Goal: Task Accomplishment & Management: Complete application form

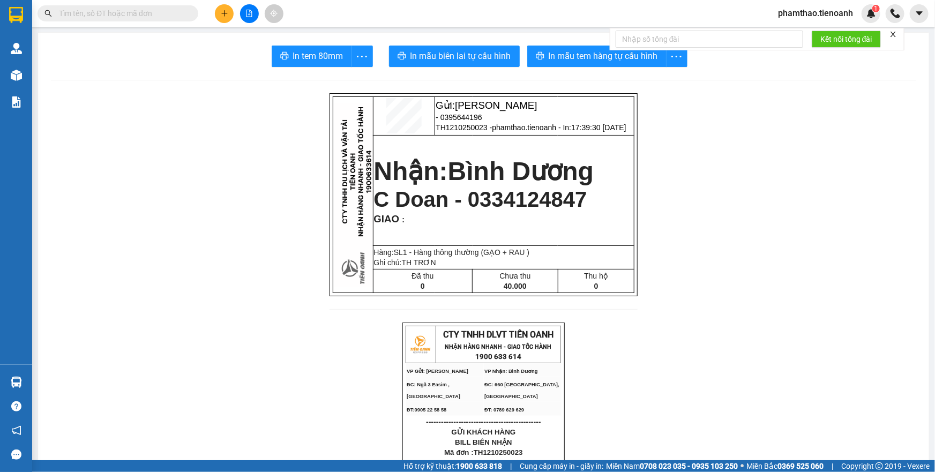
click at [808, 13] on span "phamthao.tienoanh" at bounding box center [816, 12] width 92 height 13
click at [793, 40] on li "Đăng xuất" at bounding box center [815, 33] width 93 height 17
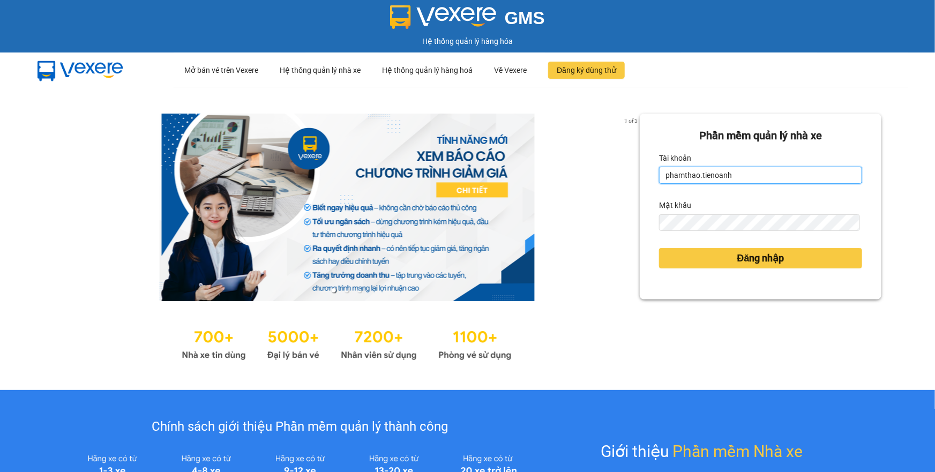
click at [753, 182] on input "phamthao.tienoanh" at bounding box center [760, 175] width 203 height 17
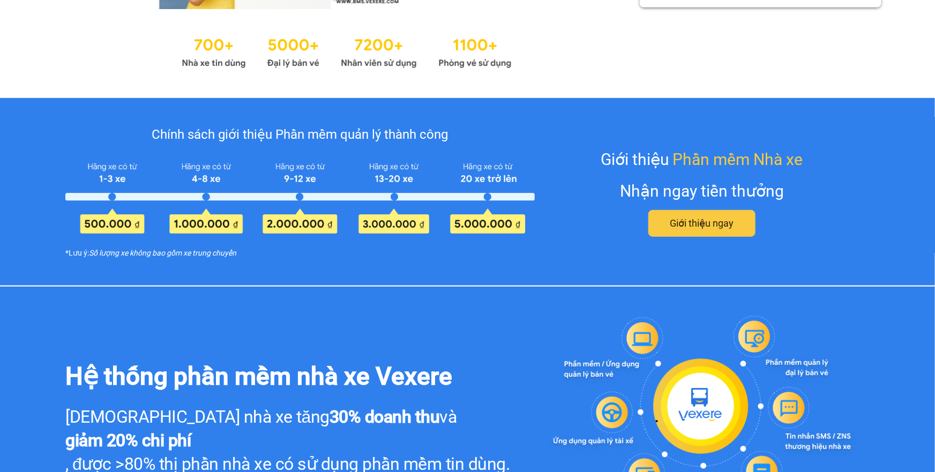
type input "thuytien.tienoanh"
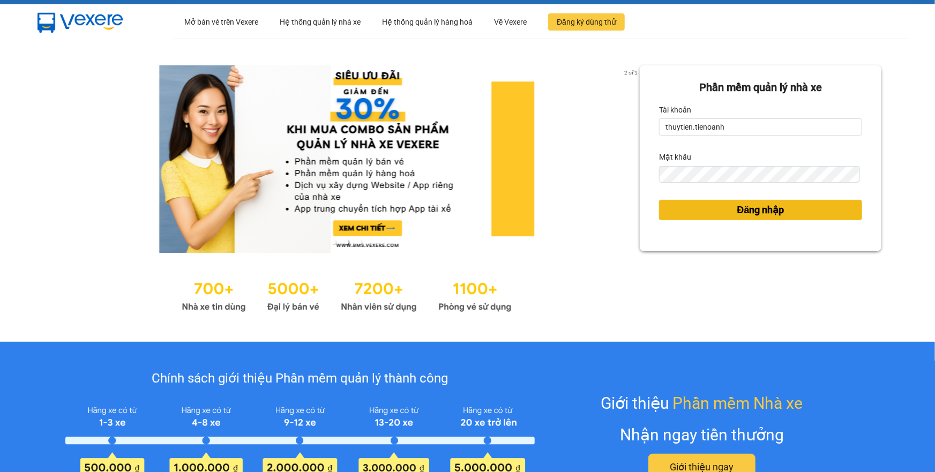
click at [704, 214] on button "Đăng nhập" at bounding box center [760, 210] width 203 height 20
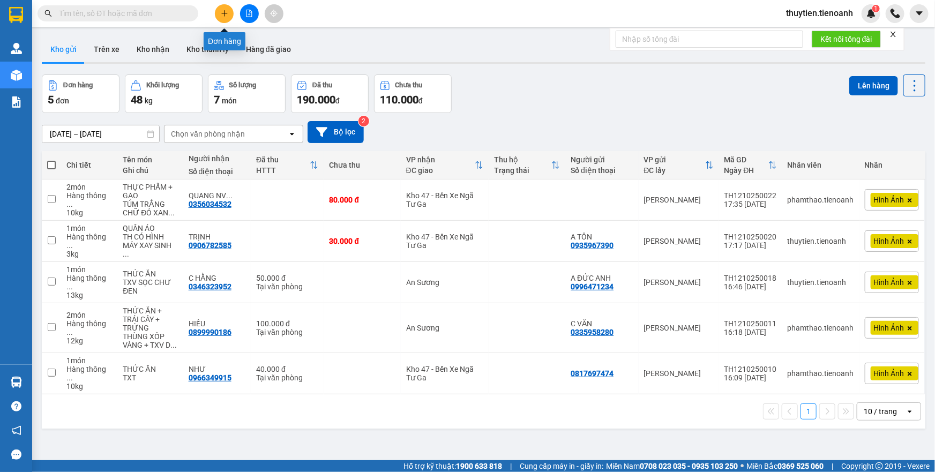
click at [221, 10] on icon "plus" at bounding box center [225, 14] width 8 height 8
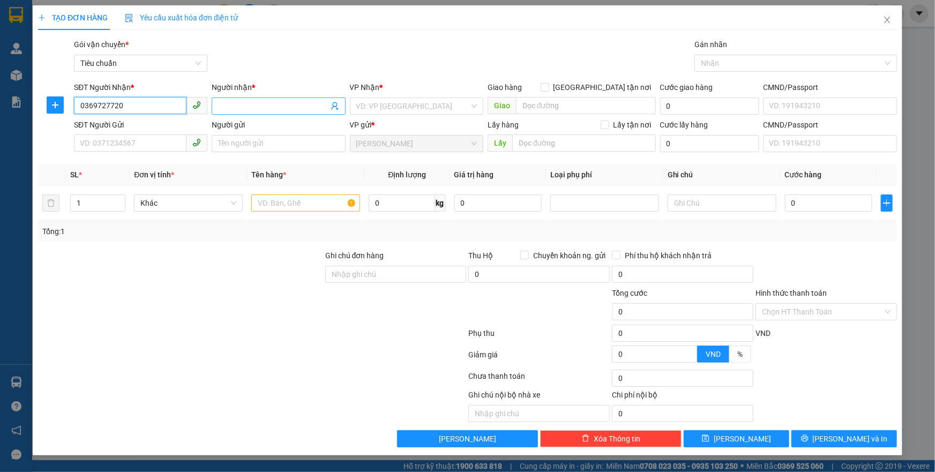
type input "0369727720"
click at [254, 105] on input "Người nhận *" at bounding box center [273, 106] width 110 height 12
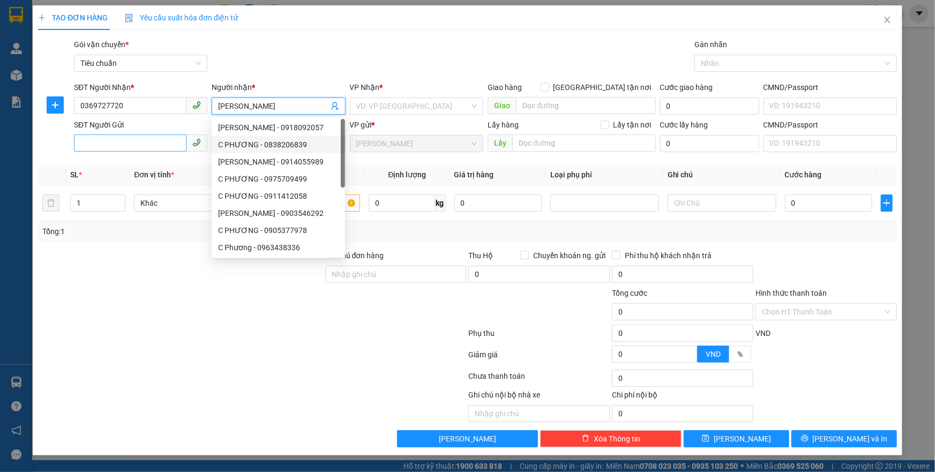
type input "[PERSON_NAME]"
click at [125, 145] on input "SĐT Người Gửi" at bounding box center [130, 143] width 113 height 17
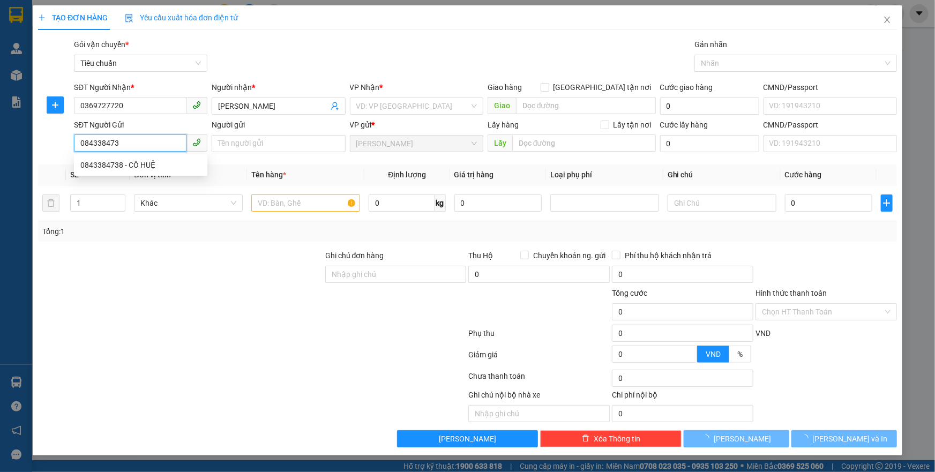
type input "0843384738"
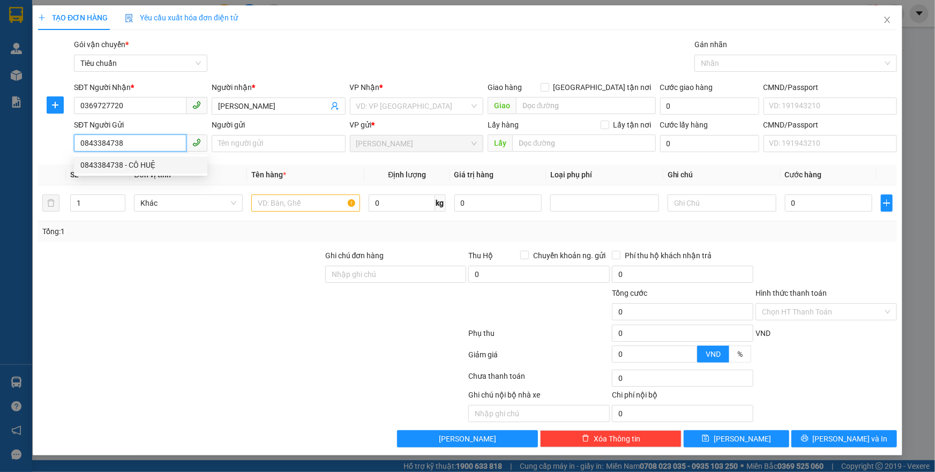
click at [142, 170] on div "0843384738 - CÔ HUỆ" at bounding box center [140, 165] width 121 height 12
type input "CÔ HUỆ"
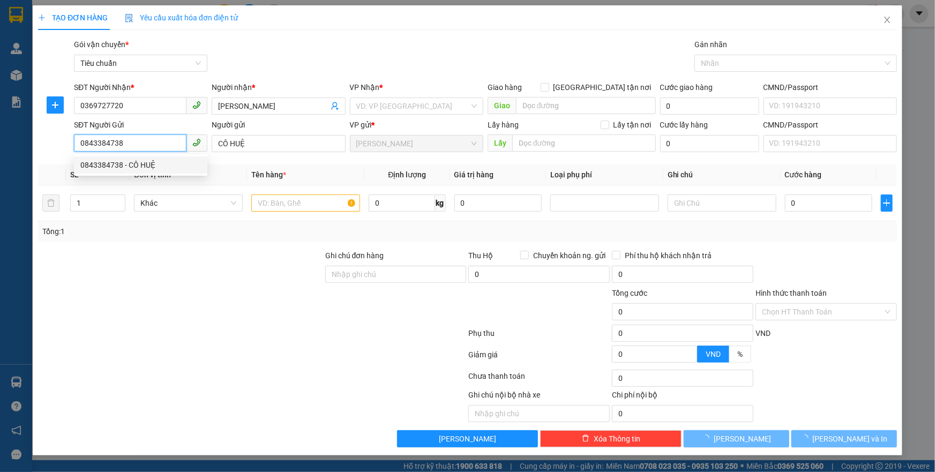
type input "90.000"
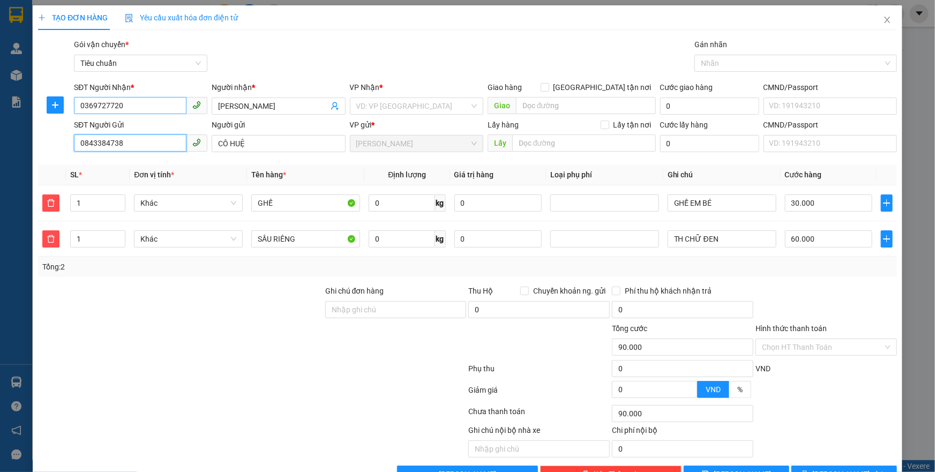
type input "0843384738"
click at [140, 109] on input "0369727720" at bounding box center [130, 105] width 113 height 17
drag, startPoint x: 140, startPoint y: 109, endPoint x: 48, endPoint y: 109, distance: 91.7
click at [48, 109] on div "SĐT Người Nhận * 0369727720 0369727720 Người nhận * C PHƯƠNG VP Nhận * VD: VP […" at bounding box center [467, 100] width 861 height 38
click at [113, 107] on input "SĐT Người Nhận *" at bounding box center [130, 105] width 113 height 17
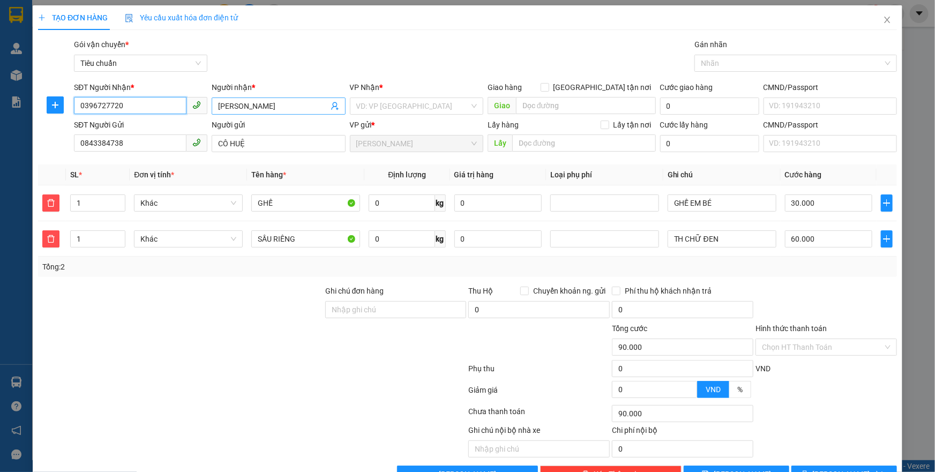
type input "0396727720"
click at [253, 101] on input "[PERSON_NAME]" at bounding box center [273, 106] width 110 height 12
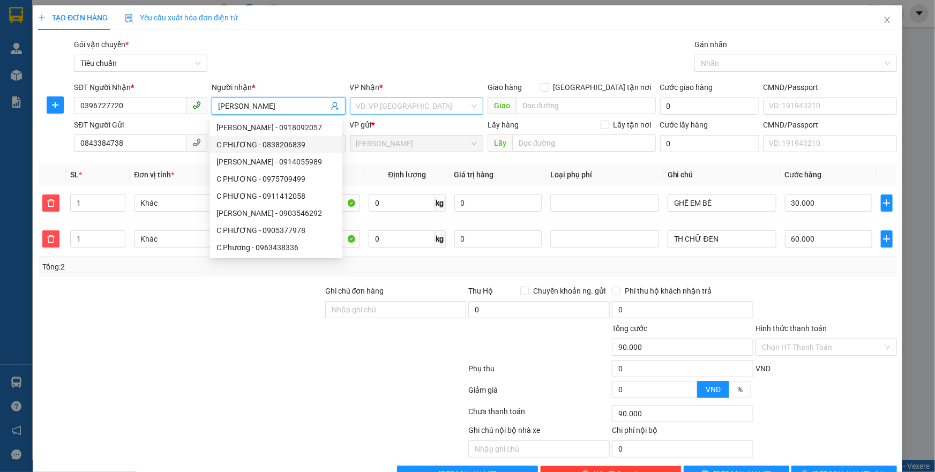
click at [440, 102] on input "search" at bounding box center [413, 106] width 113 height 16
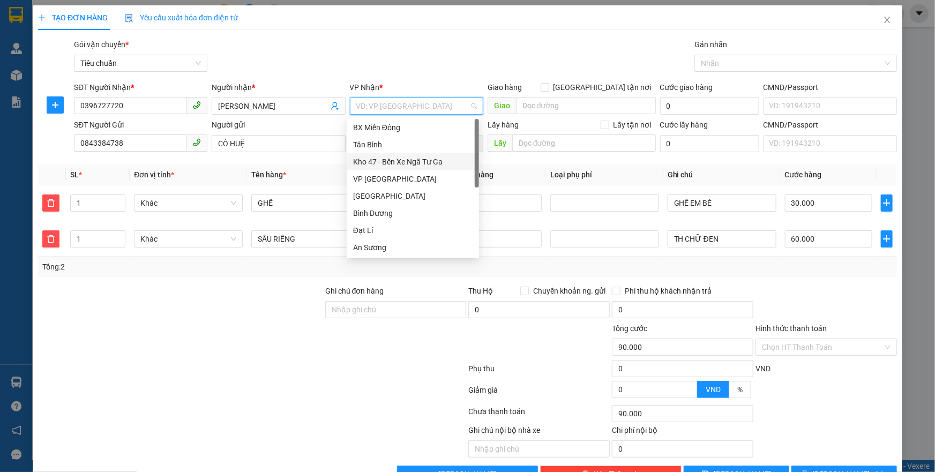
click at [400, 161] on div "Kho 47 - Bến Xe Ngã Tư Ga" at bounding box center [413, 162] width 120 height 12
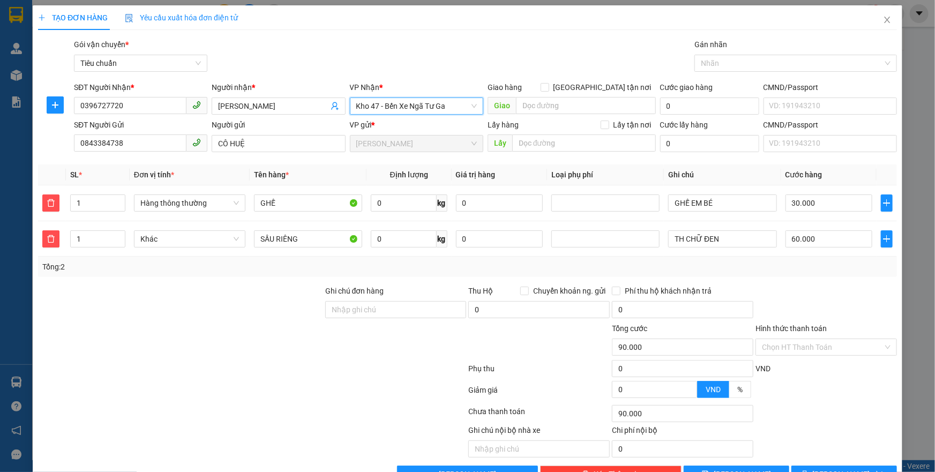
click at [87, 171] on div "SL *" at bounding box center [97, 175] width 55 height 12
click at [102, 179] on div "SL *" at bounding box center [97, 175] width 55 height 12
click at [141, 176] on span "Đơn vị tính *" at bounding box center [154, 174] width 40 height 9
drag, startPoint x: 71, startPoint y: 232, endPoint x: 77, endPoint y: 258, distance: 27.4
click at [77, 258] on div "SL * Đơn vị tính * Tên hàng * Định lượng Giá trị hàng Loại phụ phí Ghi chú Cước…" at bounding box center [467, 221] width 859 height 113
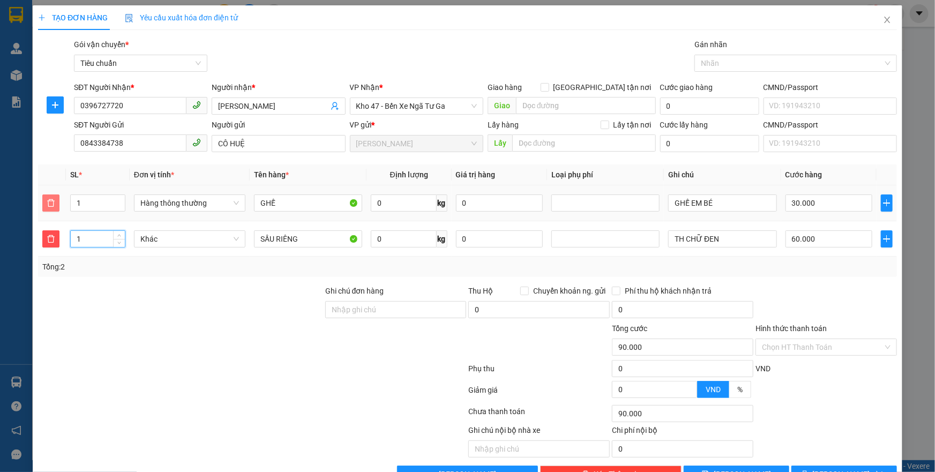
click at [48, 204] on icon "delete" at bounding box center [51, 203] width 9 height 9
type input "60.000"
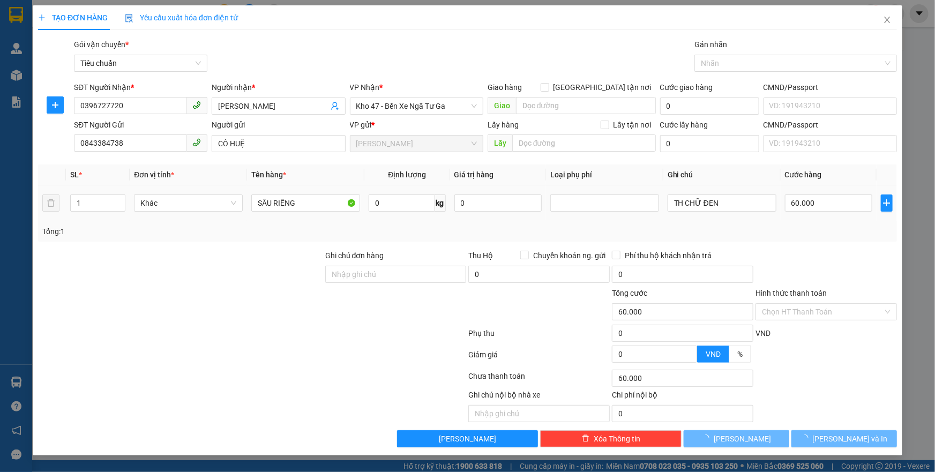
type input "0"
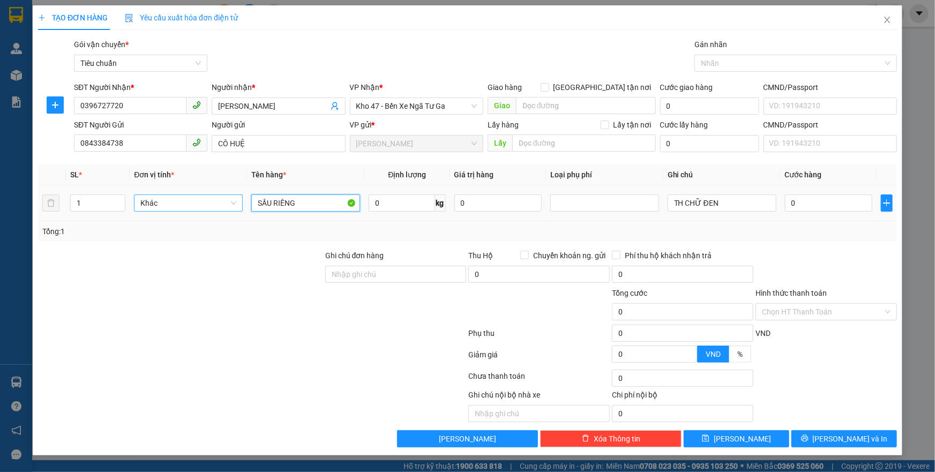
drag, startPoint x: 306, startPoint y: 201, endPoint x: 182, endPoint y: 199, distance: 123.3
click at [182, 199] on tr "1 Khác SẦU RIÊNG 0 kg 0 TH CHỮ ĐEN 0" at bounding box center [467, 203] width 859 height 36
type input "YẾN SÀO"
click at [390, 201] on input "0" at bounding box center [402, 203] width 66 height 17
type input "1"
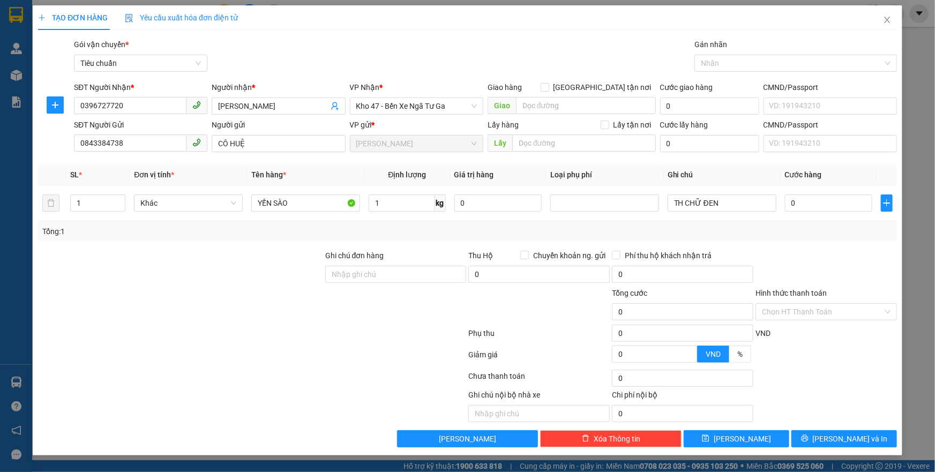
click at [725, 227] on div "Tổng: 1" at bounding box center [467, 232] width 851 height 12
drag, startPoint x: 608, startPoint y: 204, endPoint x: 479, endPoint y: 205, distance: 129.2
click at [473, 206] on tr "1 Khác YẾN SÀO 1 kg 0 TH CHỮ ĐEN 0" at bounding box center [467, 203] width 859 height 36
type input "H"
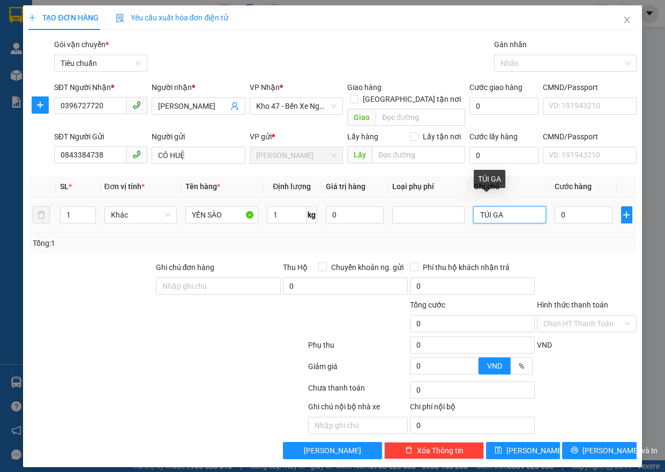
click at [527, 206] on input "TÚI GA" at bounding box center [509, 214] width 73 height 17
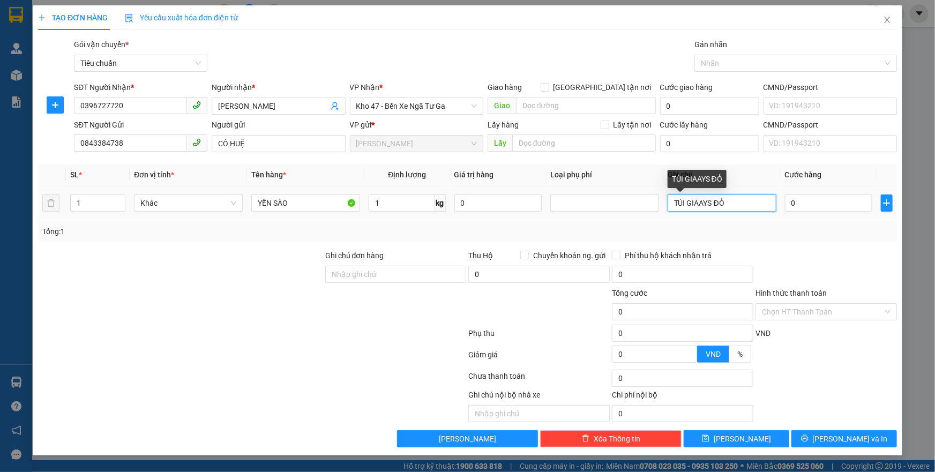
drag, startPoint x: 710, startPoint y: 205, endPoint x: 686, endPoint y: 204, distance: 24.1
click at [686, 204] on input "TÚI GIAAYS ĐỎ" at bounding box center [722, 203] width 109 height 17
type input "TÚI GIẤY ĐỎ"
click at [825, 203] on input "0" at bounding box center [828, 203] width 87 height 17
type input "3"
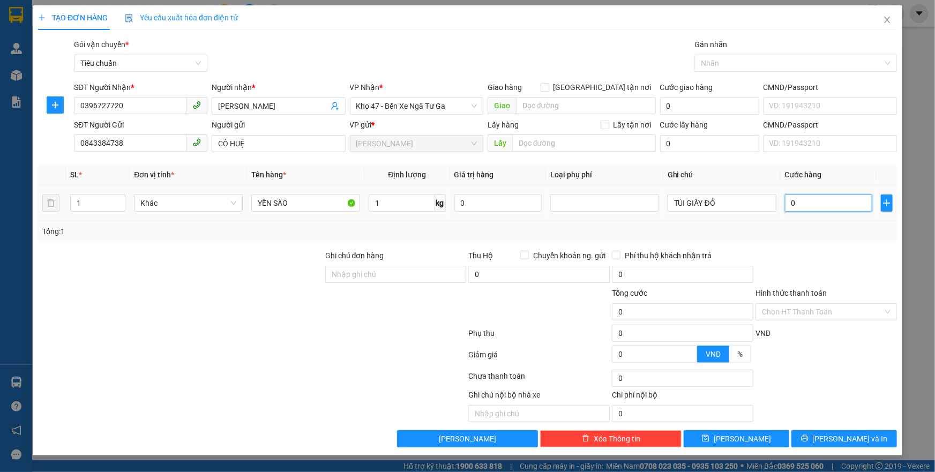
type input "3"
type input "30"
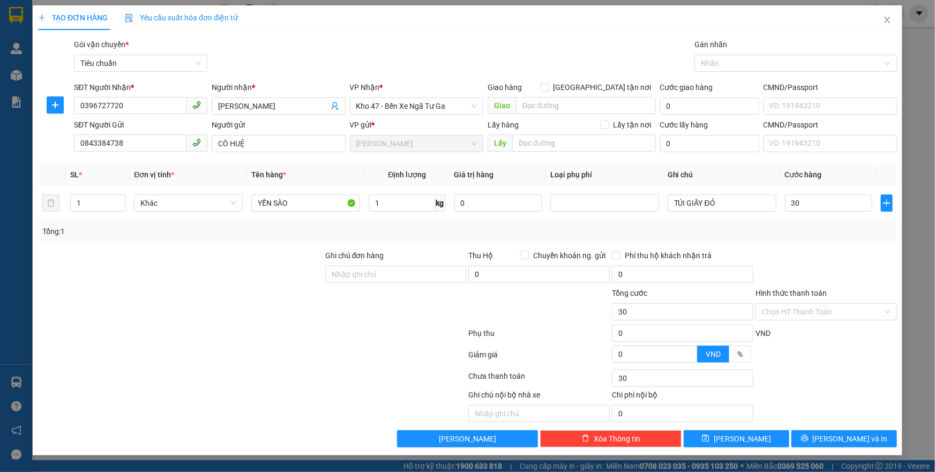
type input "30.000"
click at [843, 247] on div "Transit Pickup Surcharge Ids Transit Deliver Surcharge Ids Transit Deliver Surc…" at bounding box center [467, 243] width 859 height 409
click at [848, 434] on span "[PERSON_NAME] và In" at bounding box center [850, 439] width 75 height 12
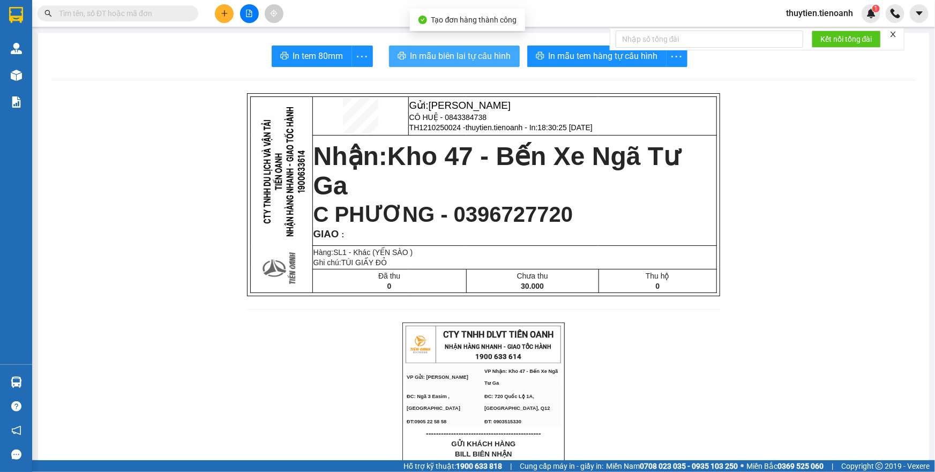
click at [450, 55] on span "In mẫu biên lai tự cấu hình" at bounding box center [461, 55] width 101 height 13
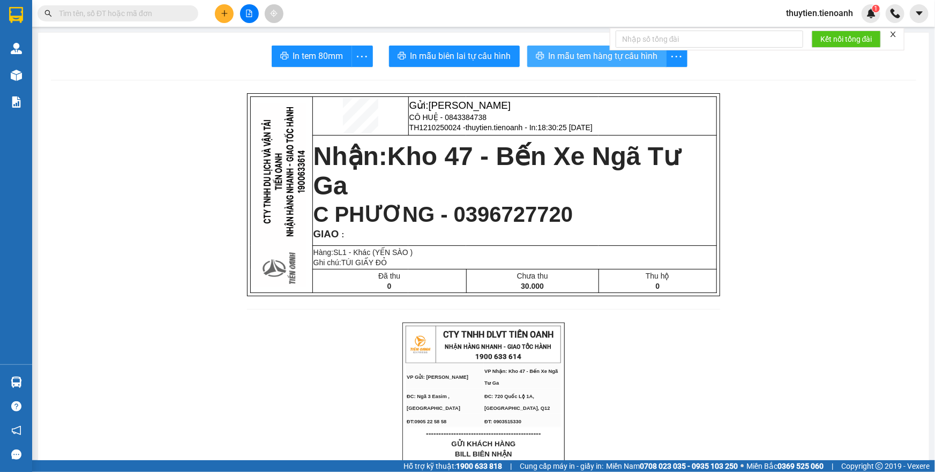
click at [594, 61] on span "In mẫu tem hàng tự cấu hình" at bounding box center [603, 55] width 109 height 13
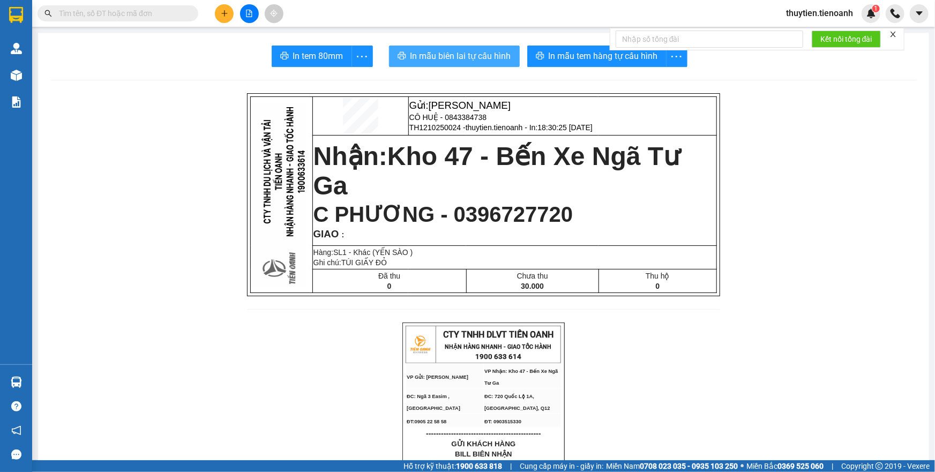
click at [439, 55] on span "In mẫu biên lai tự cấu hình" at bounding box center [461, 55] width 101 height 13
